Goal: Find specific page/section: Find specific page/section

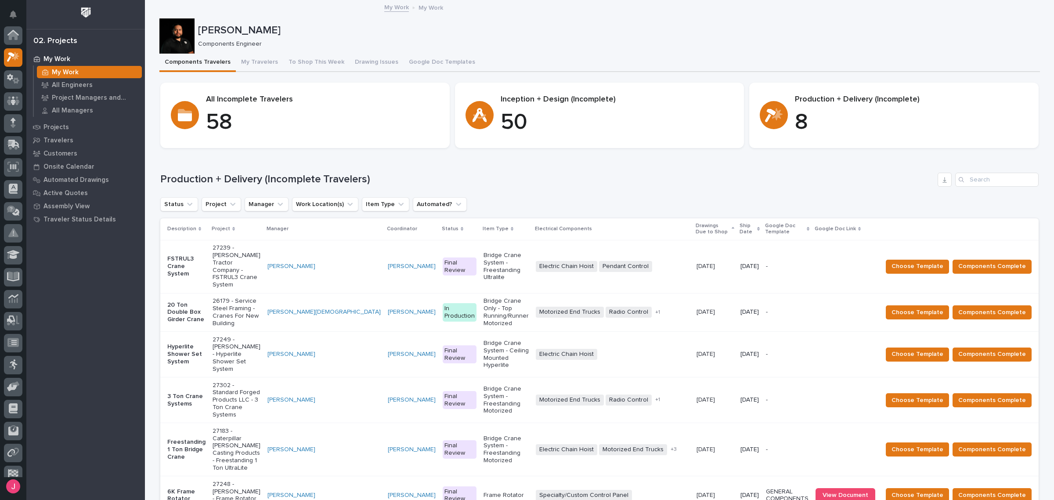
scroll to position [22, 0]
click at [573, 42] on p "Components Engineer" at bounding box center [615, 43] width 835 height 7
click at [598, 51] on div "Josh Nakasone Components Engineer" at bounding box center [599, 35] width 880 height 35
click at [615, 43] on p "Components Engineer" at bounding box center [615, 43] width 835 height 7
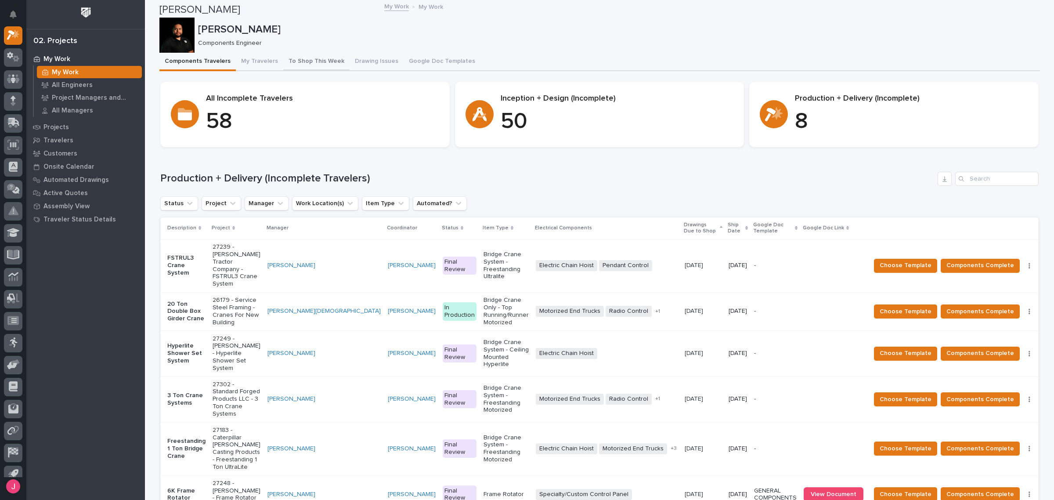
scroll to position [0, 0]
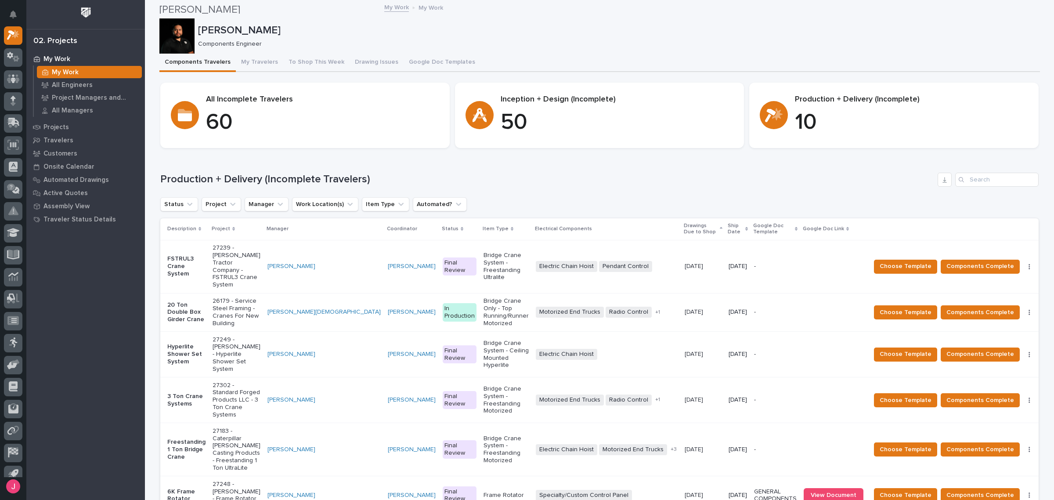
click at [772, 112] on icon at bounding box center [774, 115] width 18 height 14
